Goal: Check status: Check status

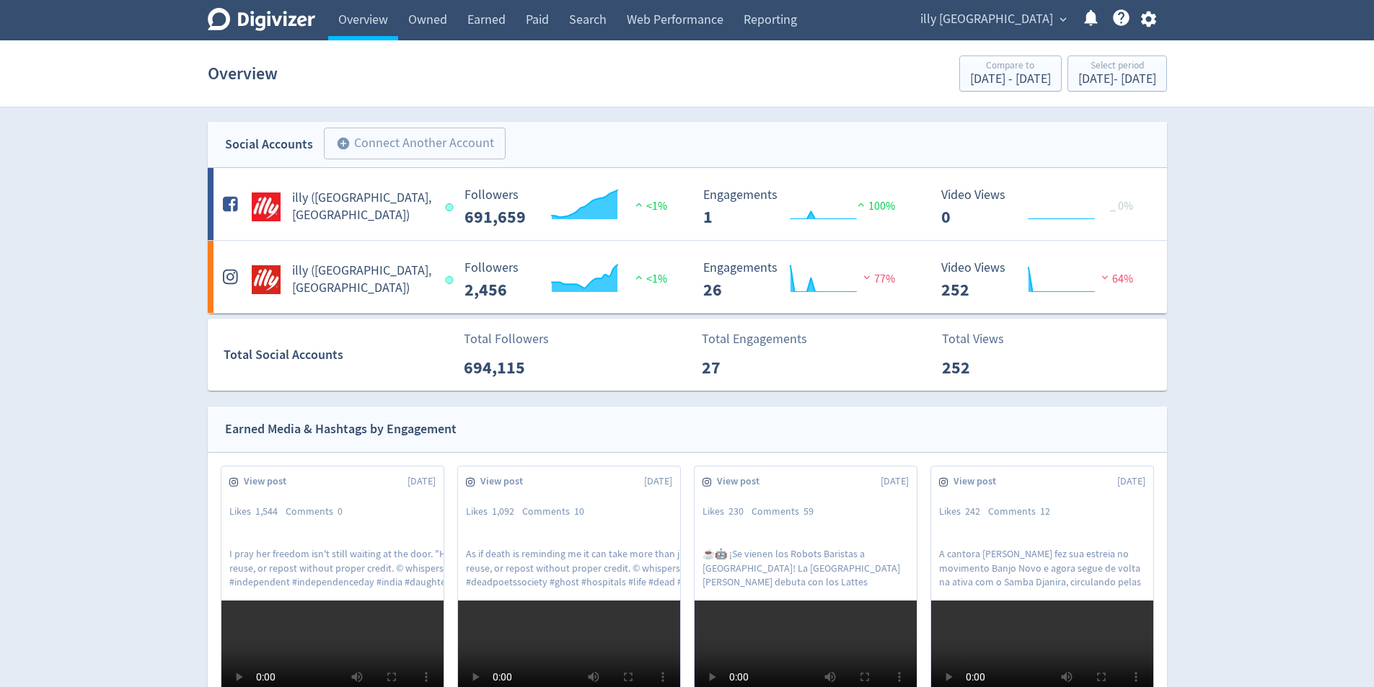
scroll to position [1240, 0]
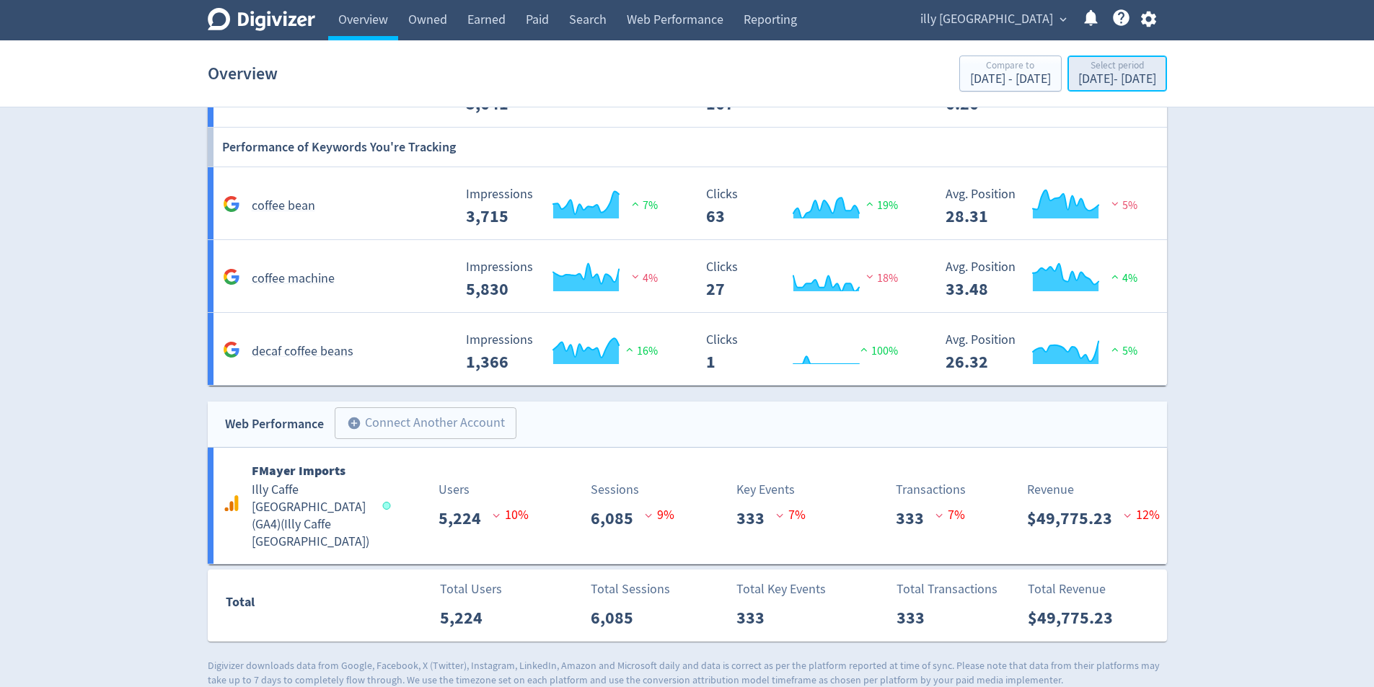
click at [1090, 81] on div "[DATE] - [DATE]" at bounding box center [1117, 79] width 78 height 13
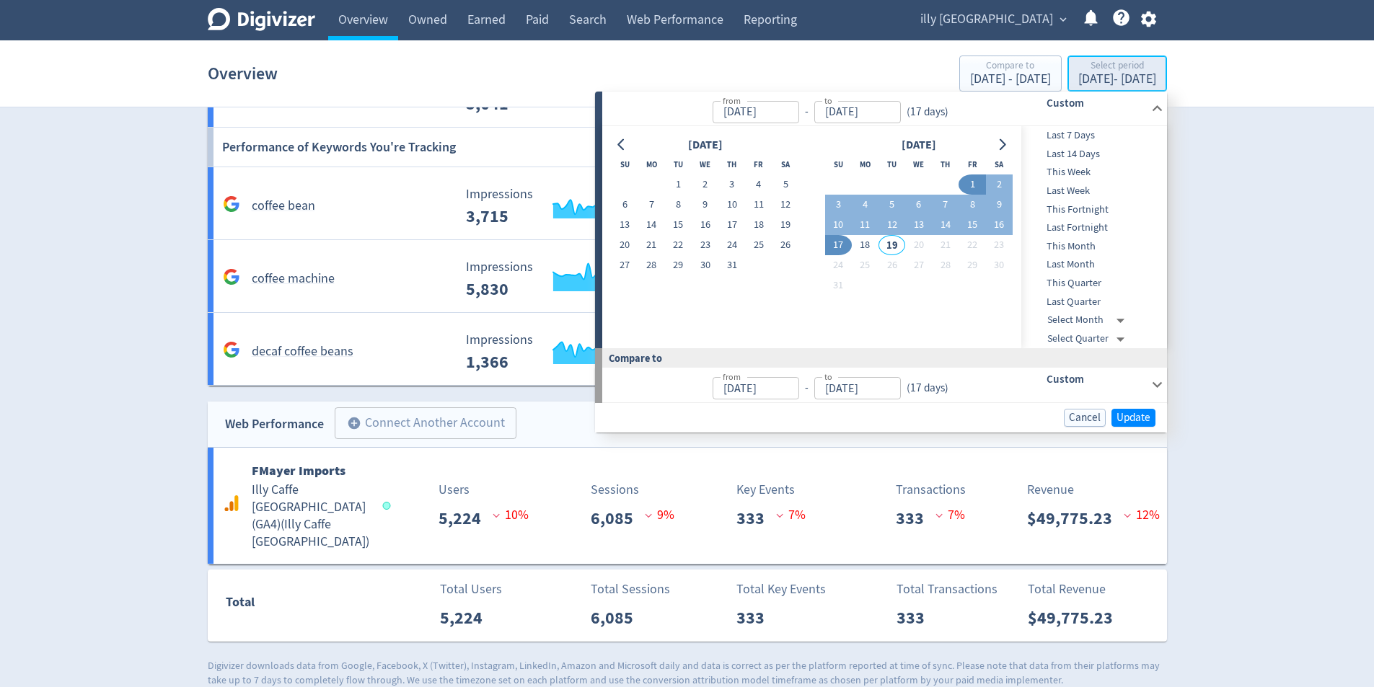
type input "[DATE]"
click at [658, 252] on button "21" at bounding box center [651, 245] width 27 height 20
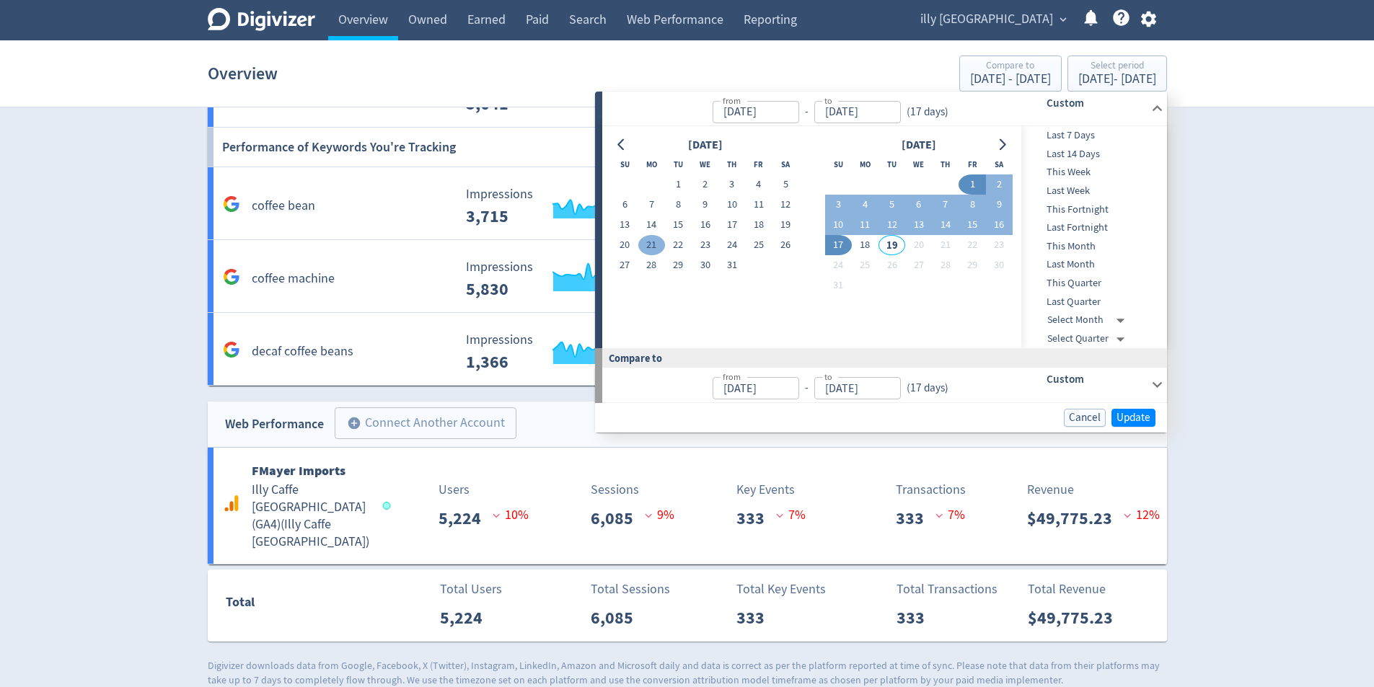
type input "[DATE]"
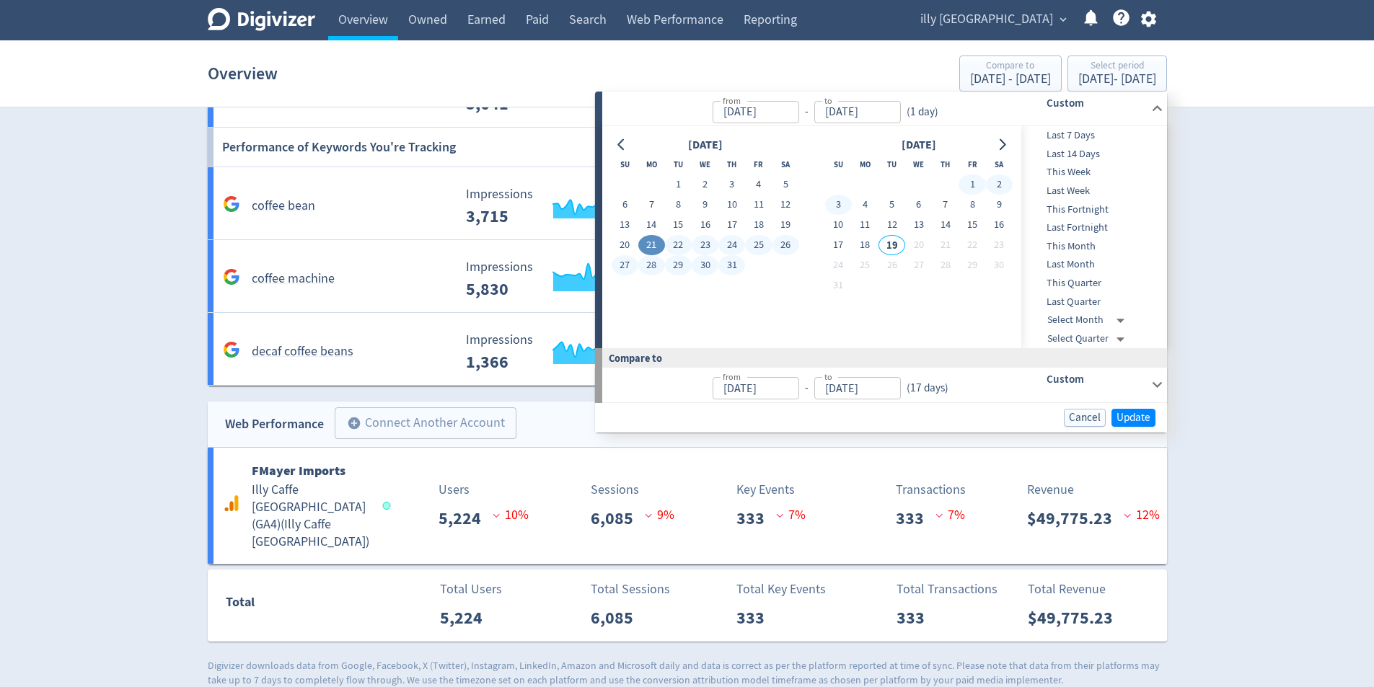
click at [842, 206] on button "3" at bounding box center [838, 205] width 27 height 20
type input "[DATE]"
click at [1134, 413] on span "Update" at bounding box center [1133, 417] width 34 height 11
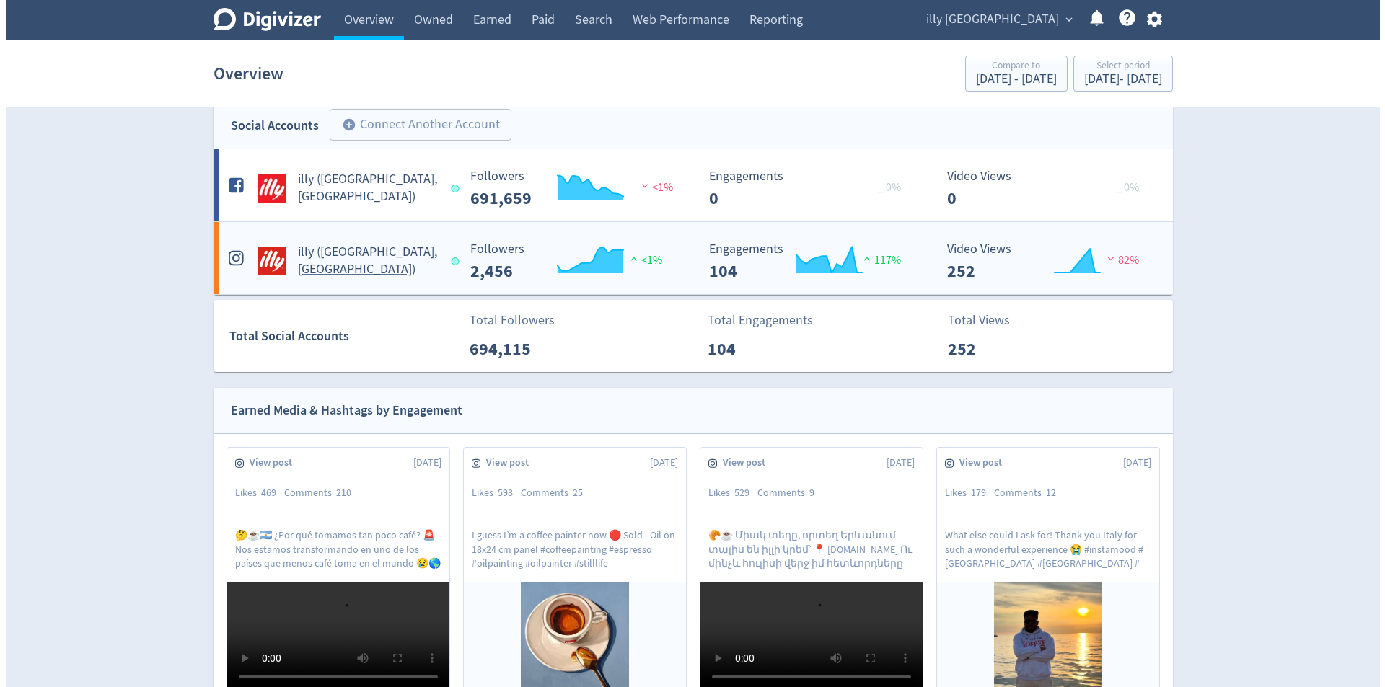
scroll to position [0, 0]
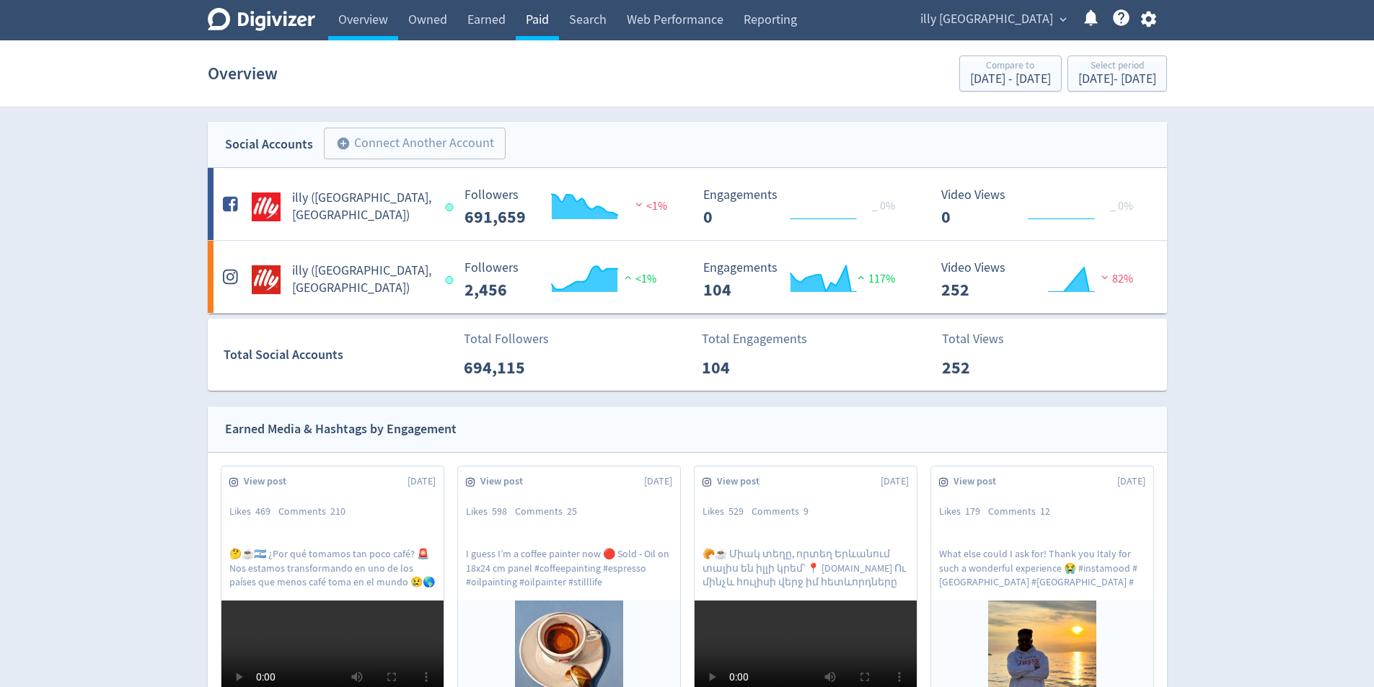
click at [535, 25] on link "Paid" at bounding box center [537, 20] width 43 height 40
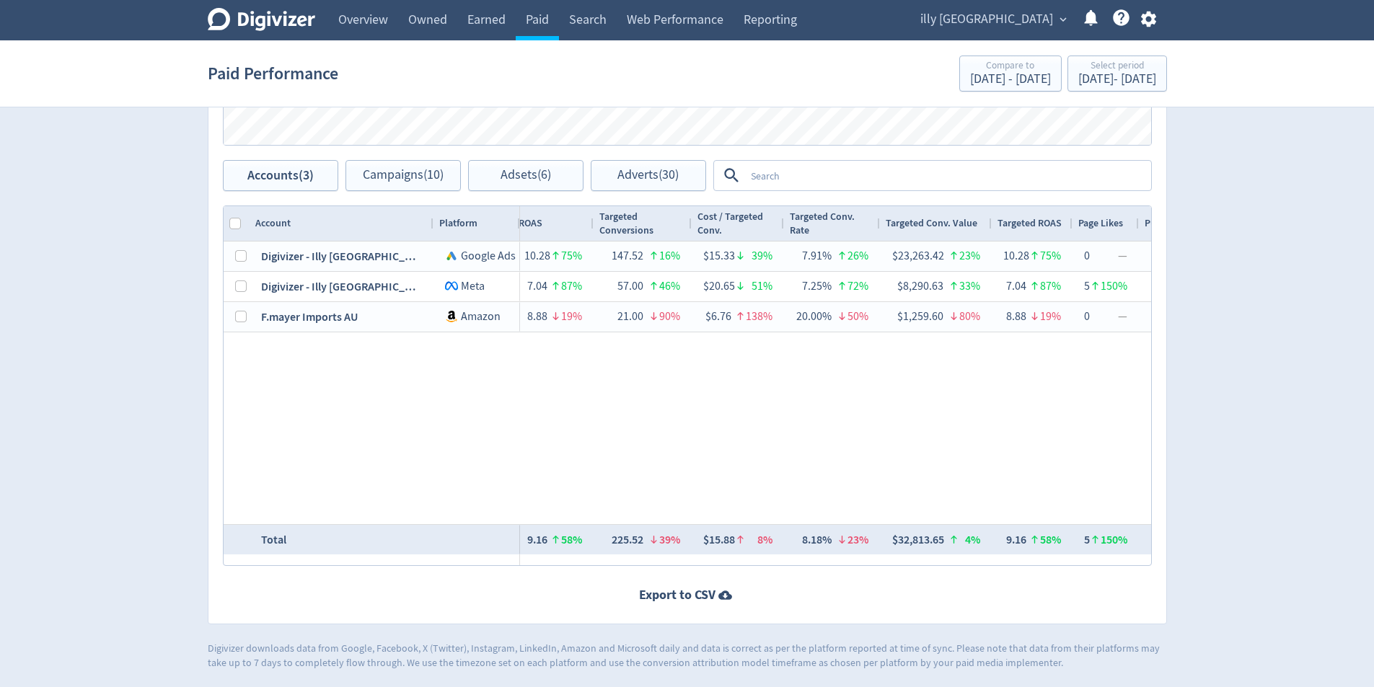
scroll to position [0, 1619]
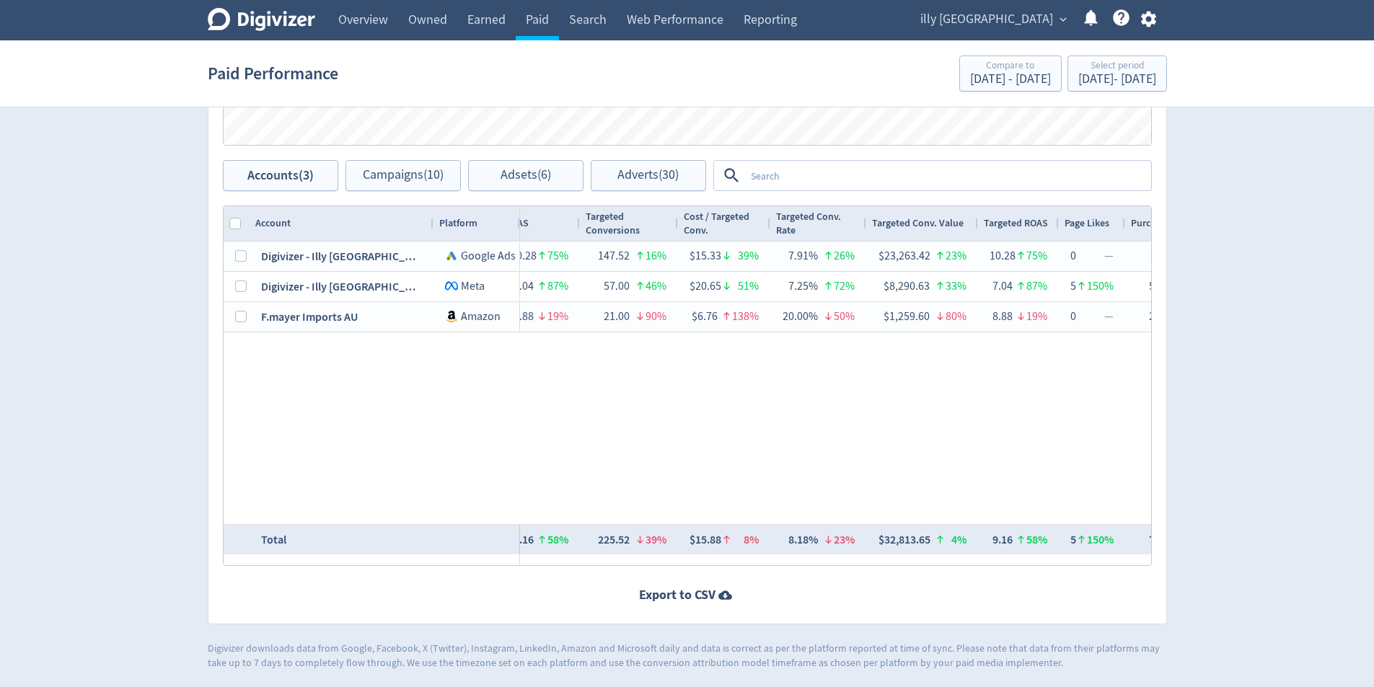
click at [846, 392] on div "$2,262.11 29% 68,855 25% $32.85 6% — 63 71% $35.91 144% 0.09% 61% 29 61% $78.00…" at bounding box center [835, 383] width 631 height 283
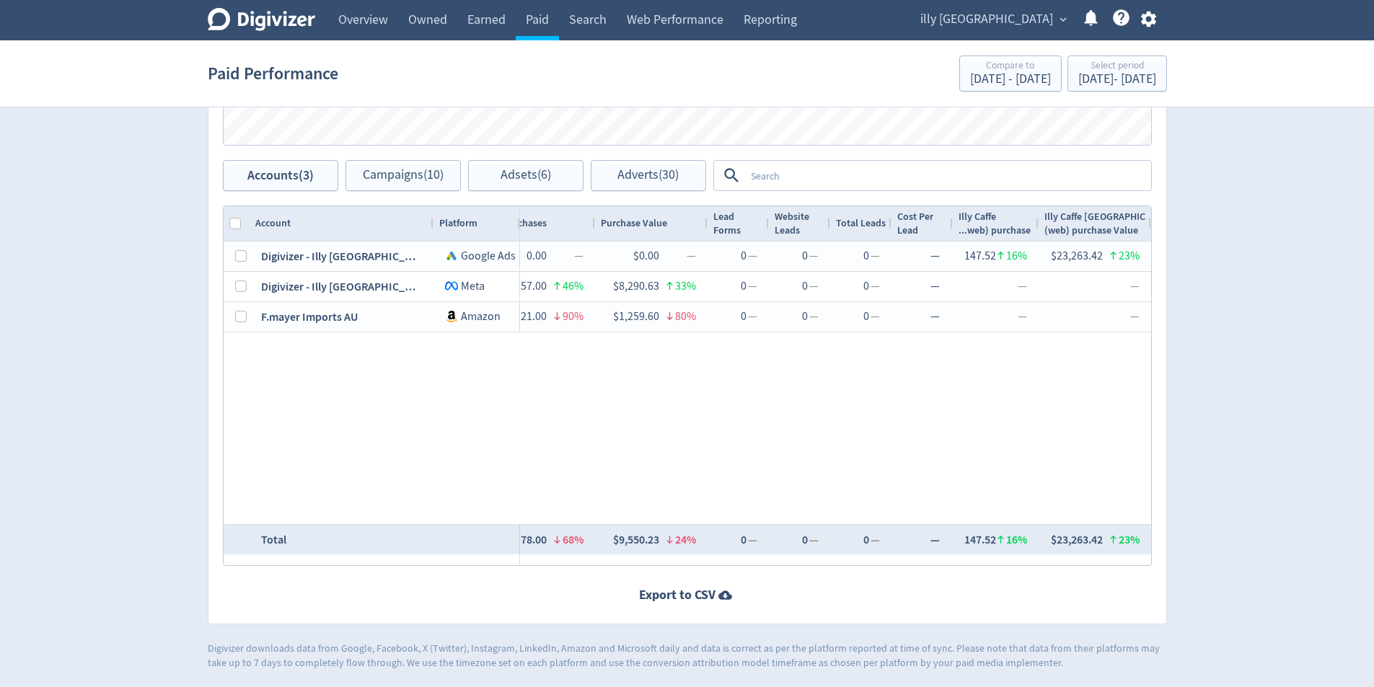
scroll to position [0, 0]
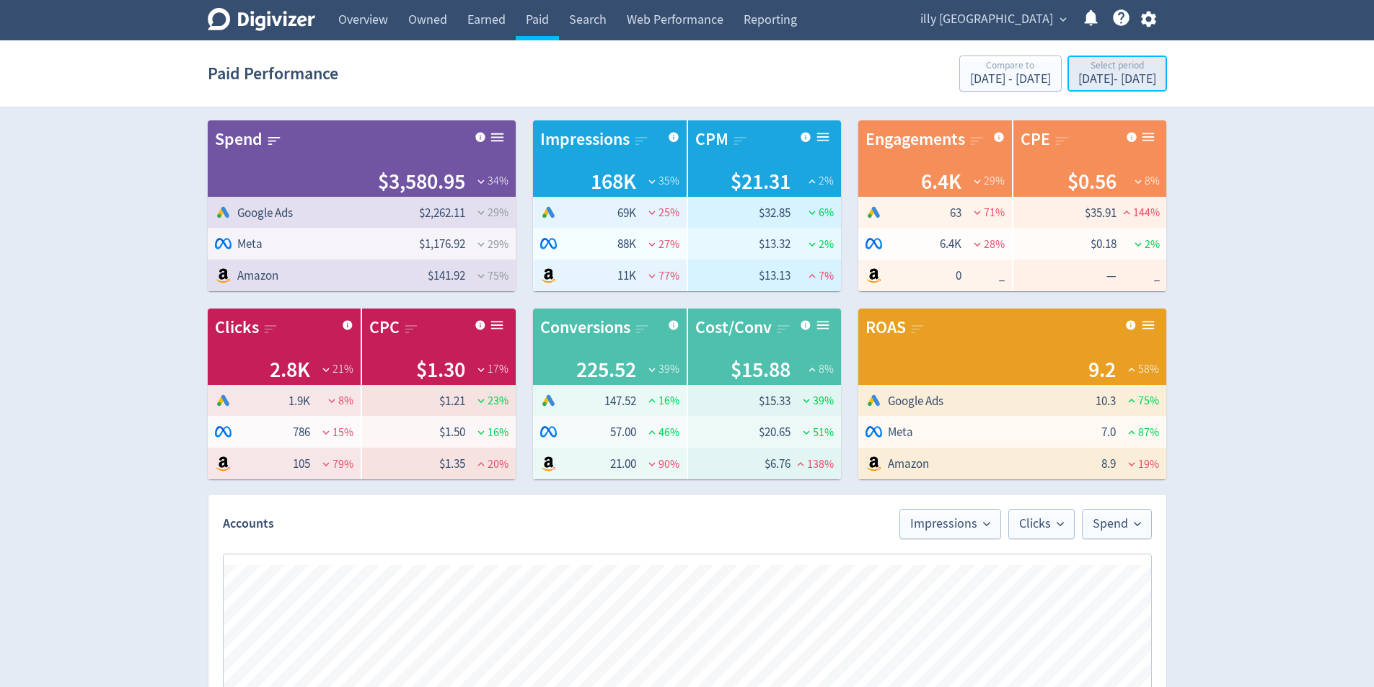
click at [1102, 90] on button "Select period [DATE] - [DATE]" at bounding box center [1117, 74] width 100 height 36
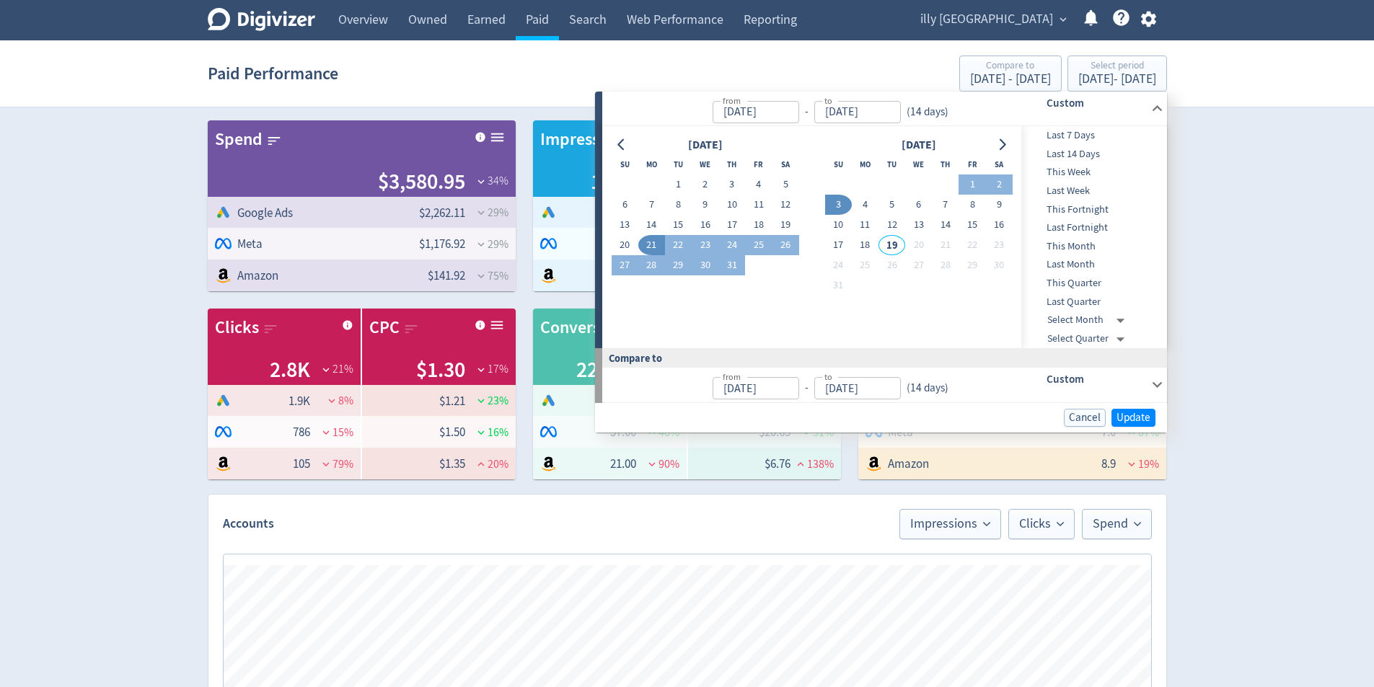
click at [871, 215] on td "11" at bounding box center [865, 225] width 27 height 20
click at [870, 209] on button "4" at bounding box center [865, 205] width 27 height 20
type input "[DATE]"
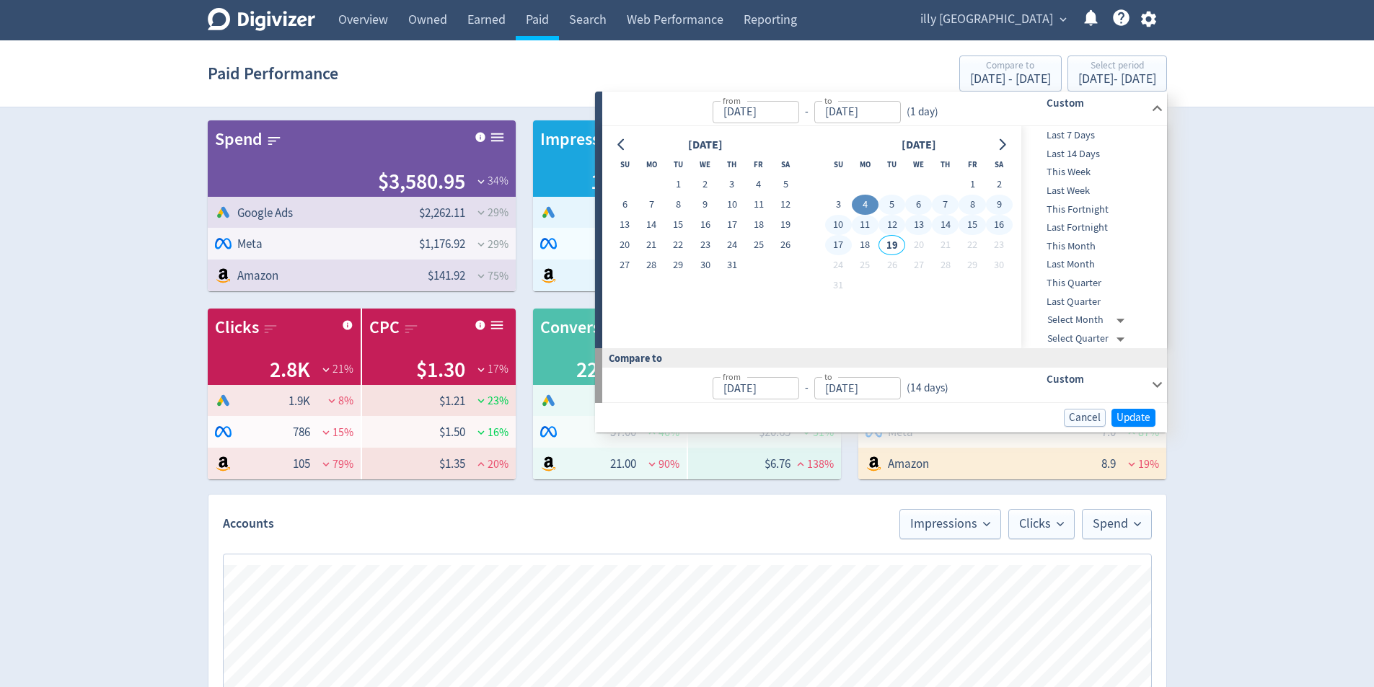
click at [844, 252] on button "17" at bounding box center [838, 245] width 27 height 20
type input "[DATE]"
click at [1127, 418] on span "Update" at bounding box center [1133, 417] width 34 height 11
